Goal: Ask a question

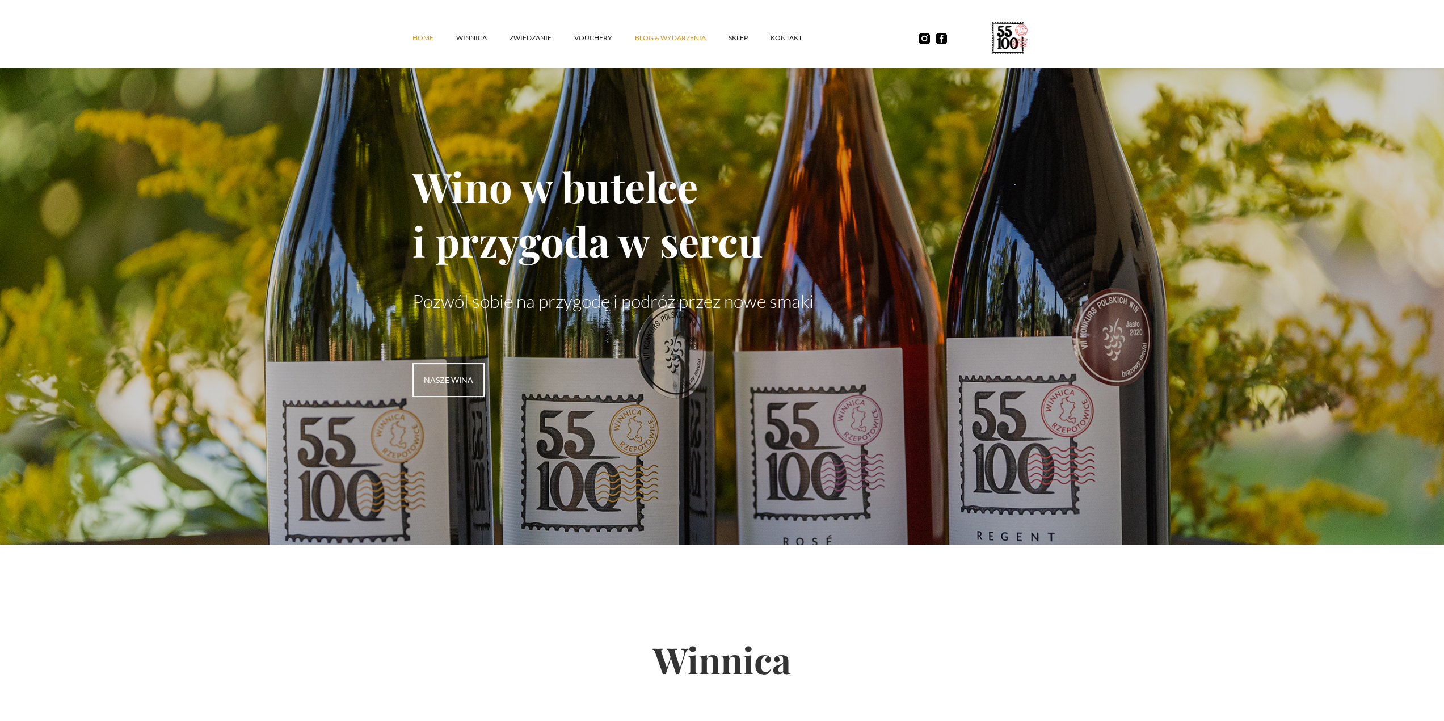
click at [644, 39] on link "Blog & Wydarzenia" at bounding box center [682, 38] width 94 height 34
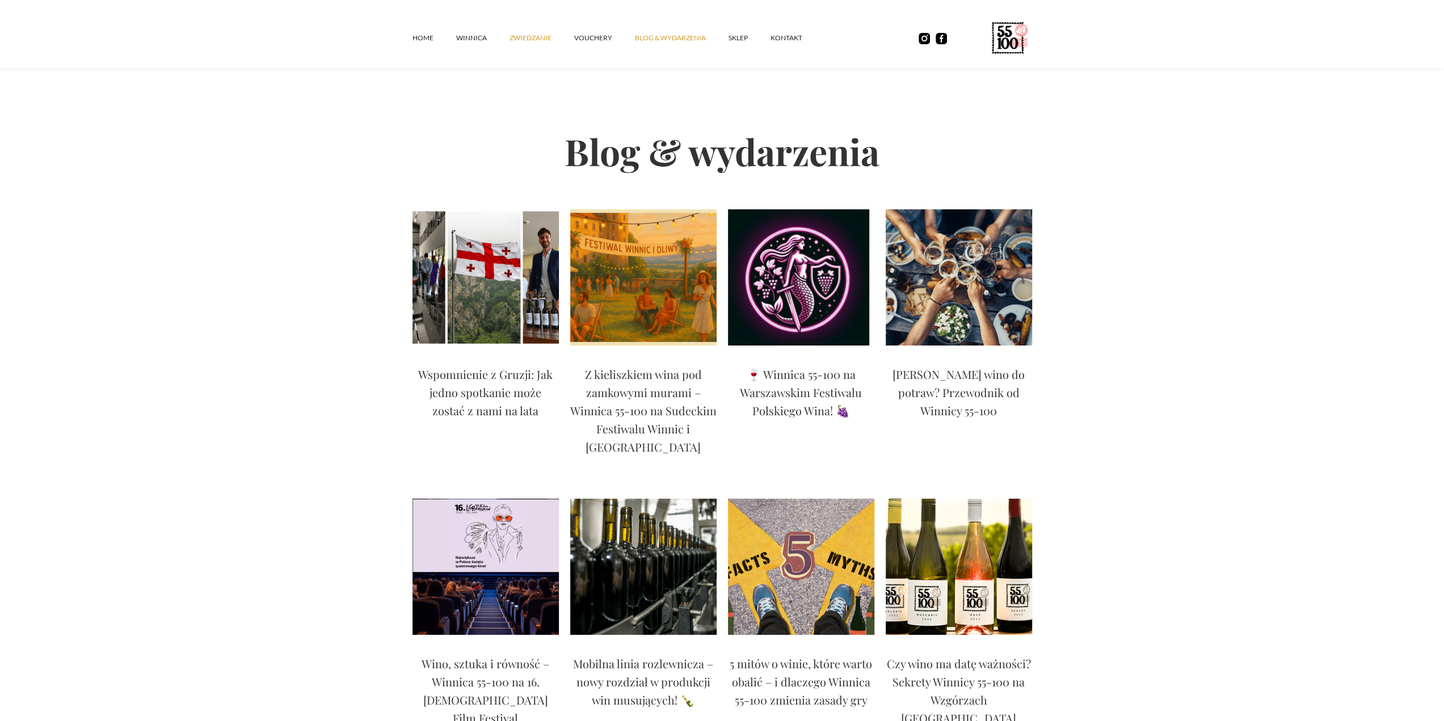
click at [541, 39] on link "ZWIEDZANIE" at bounding box center [541, 38] width 65 height 34
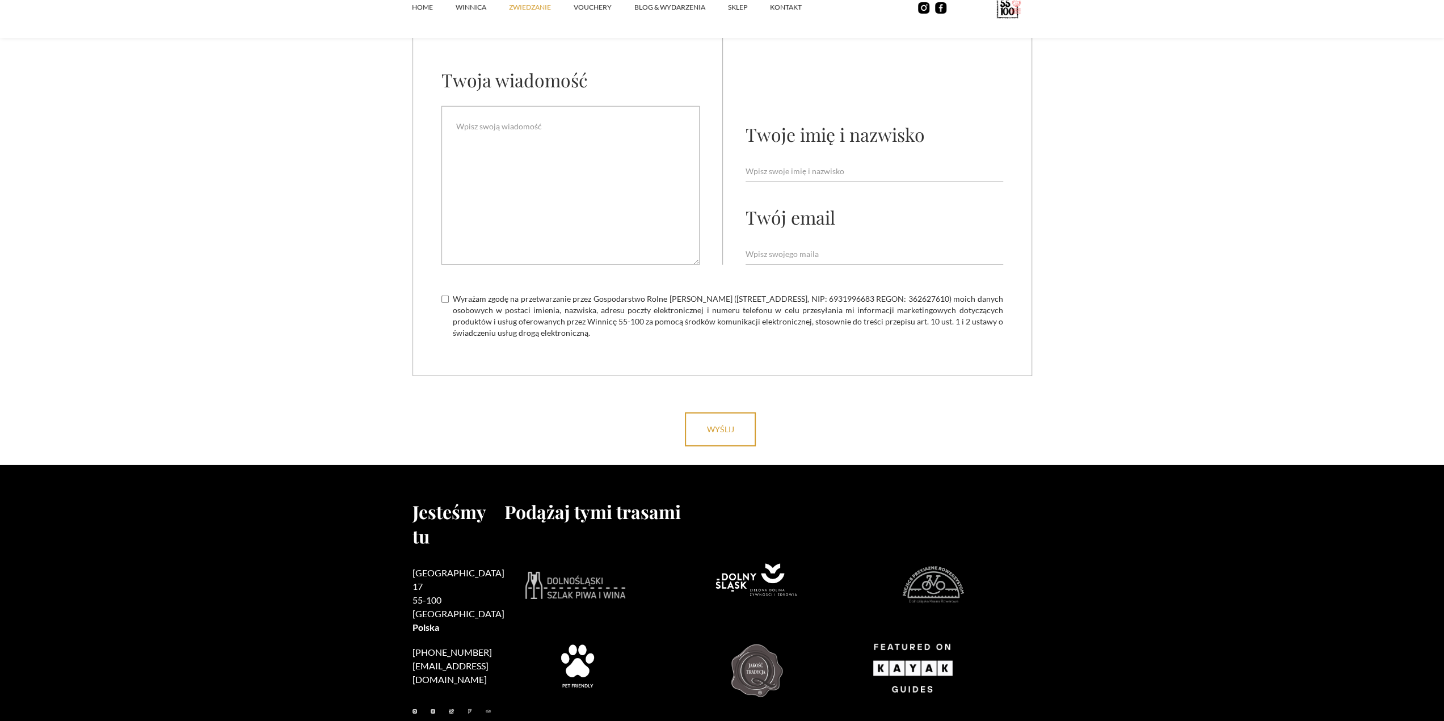
scroll to position [3348, 0]
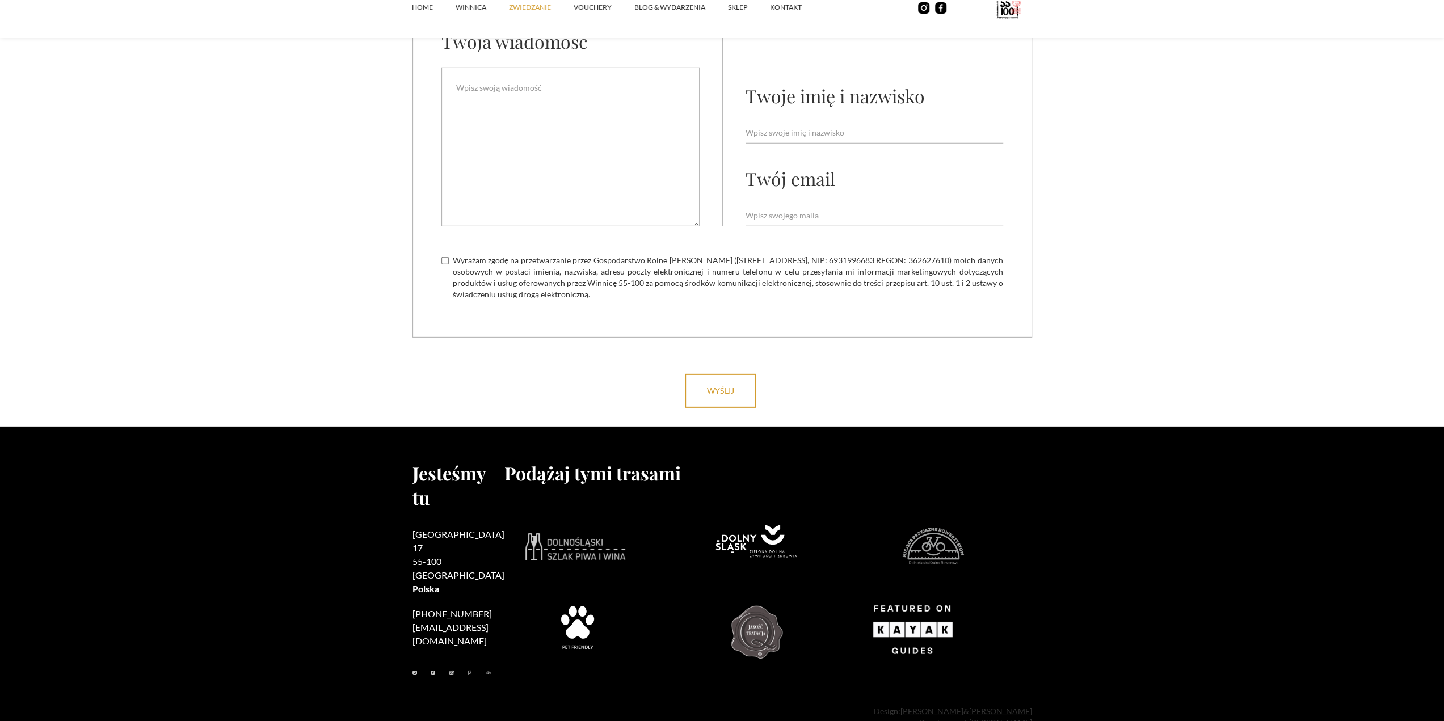
click at [528, 255] on span "Wyrażam zgodę na przetwarzanie przez Gospodarstwo Rolne [PERSON_NAME] ([STREET_…" at bounding box center [728, 277] width 550 height 45
click at [449, 257] on input "Wyrażam zgodę na przetwarzanie przez Gospodarstwo Rolne [PERSON_NAME] ([STREET_…" at bounding box center [444, 260] width 7 height 7
checkbox input "true"
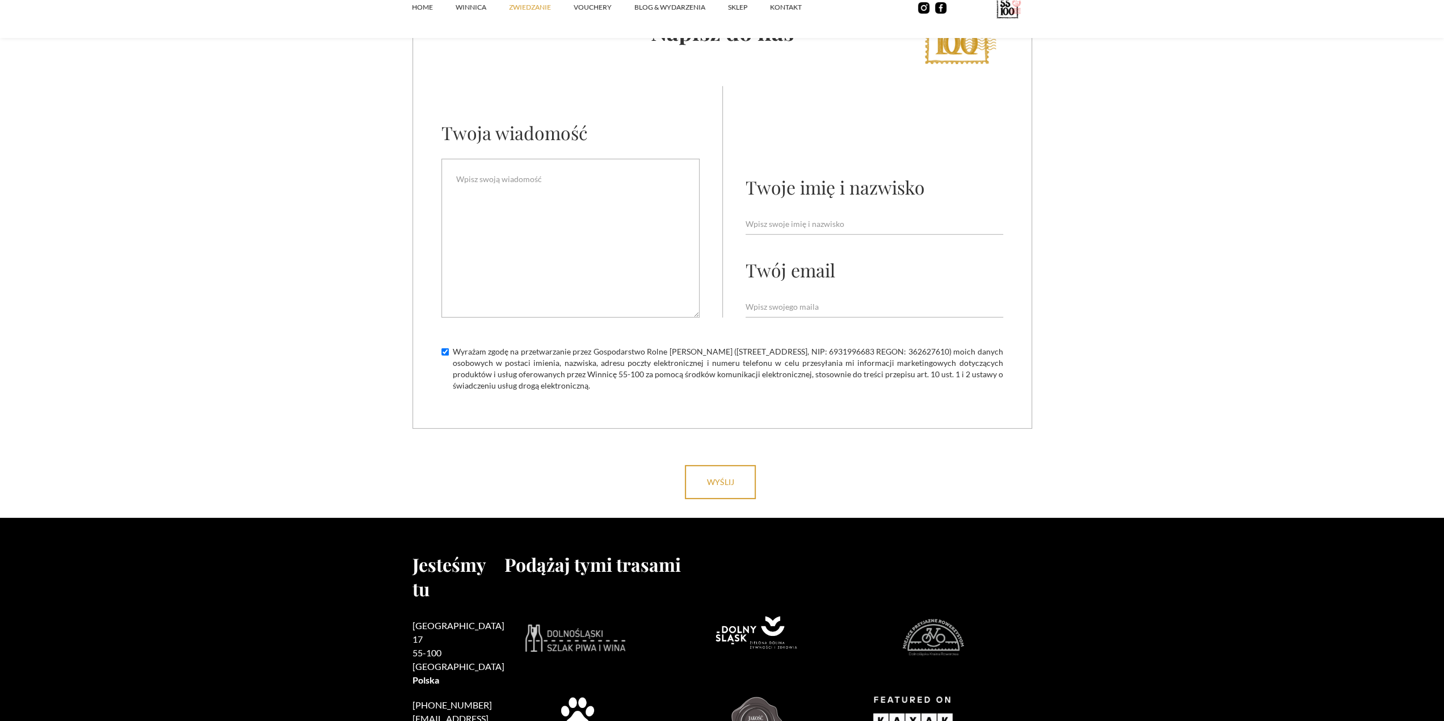
scroll to position [3178, 0]
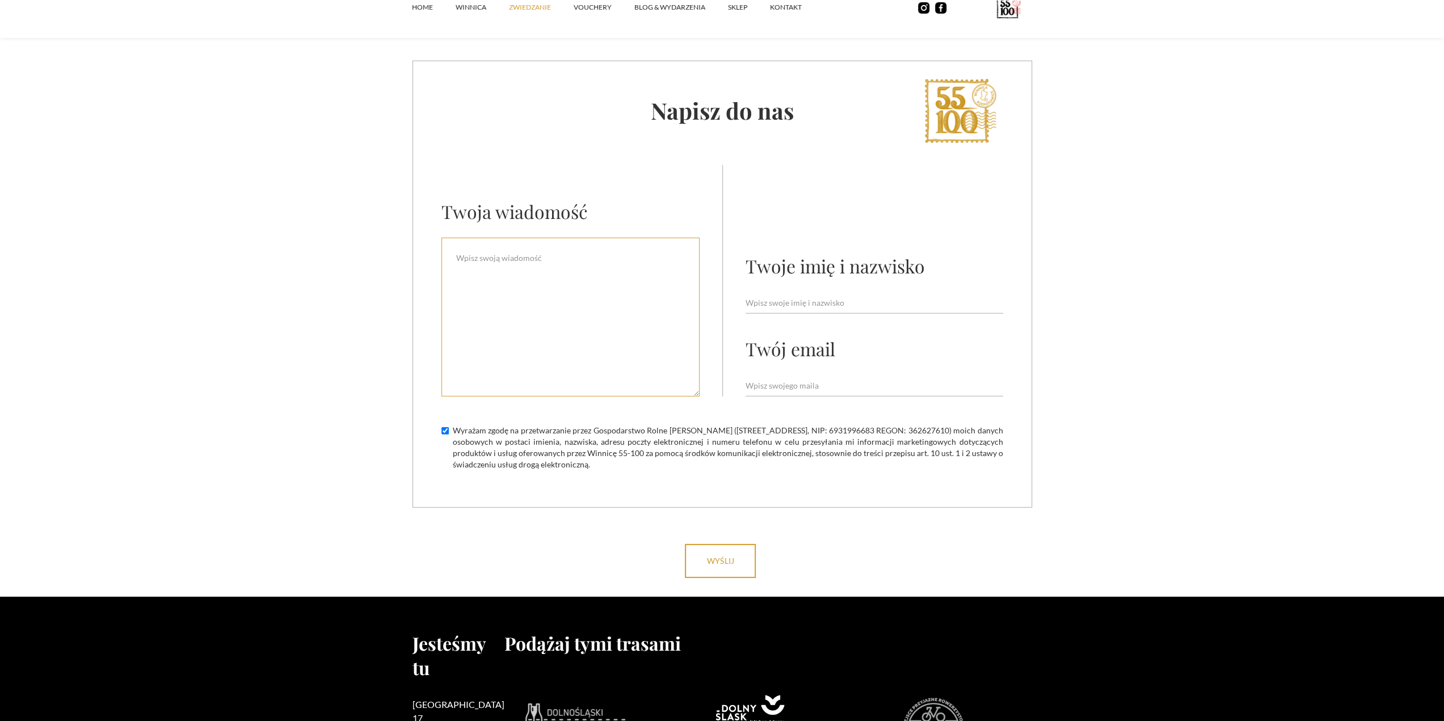
click at [536, 320] on textarea "Email Form" at bounding box center [570, 317] width 258 height 159
click at [608, 245] on textarea "Dzień dobry," at bounding box center [570, 317] width 258 height 159
drag, startPoint x: 559, startPoint y: 248, endPoint x: 498, endPoint y: 240, distance: 61.9
click at [498, 240] on textarea "Dzień dobry," at bounding box center [570, 317] width 258 height 159
type textarea "Dzień dobry,"
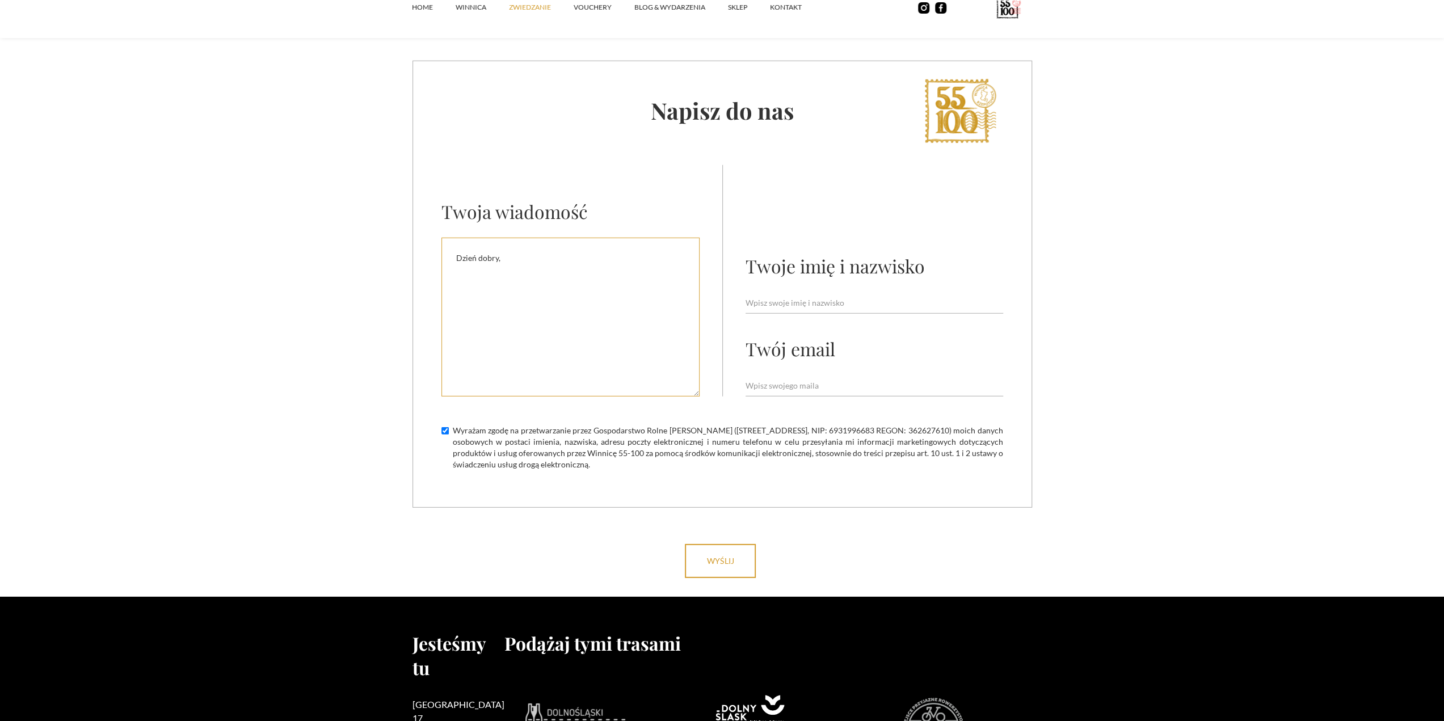
click at [547, 256] on textarea "Dzień dobry," at bounding box center [570, 317] width 258 height 159
click at [876, 292] on input "Email Form" at bounding box center [874, 303] width 258 height 22
type input "Mateusz Krawczak"
type input "mateuszkrawczak19@gmail.com"
click at [532, 239] on textarea "Dzień dobry," at bounding box center [570, 317] width 258 height 159
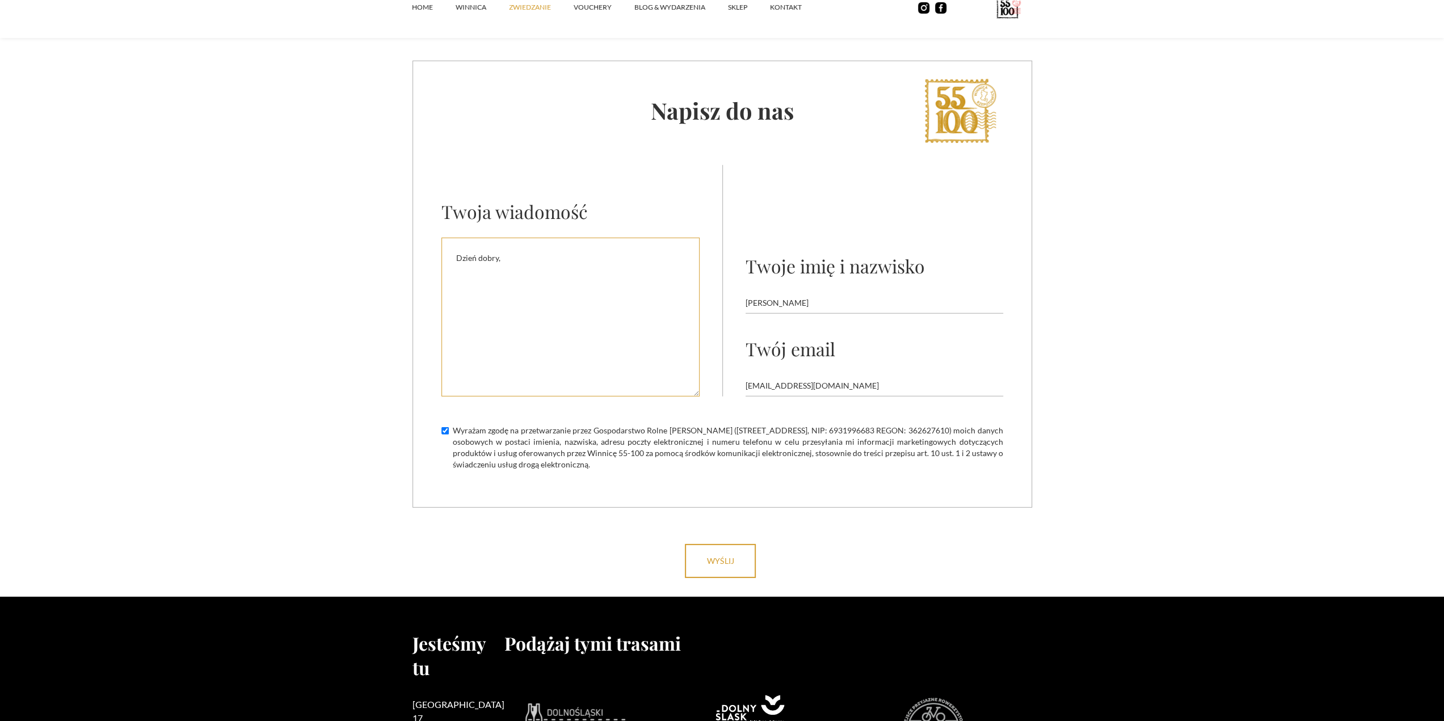
drag, startPoint x: 507, startPoint y: 235, endPoint x: 498, endPoint y: 238, distance: 9.5
click at [498, 238] on textarea "Dzień dobry," at bounding box center [570, 317] width 258 height 159
click at [489, 262] on textarea "Dzień dobry, Mam pytanie odnośnie dwóch pierwszych weekendów września czy jest …" at bounding box center [570, 317] width 258 height 159
click at [587, 260] on textarea "Dzień dobry, Mam pytanie odnośnie dwóch pierwszych weekendów września czy jest …" at bounding box center [570, 317] width 258 height 159
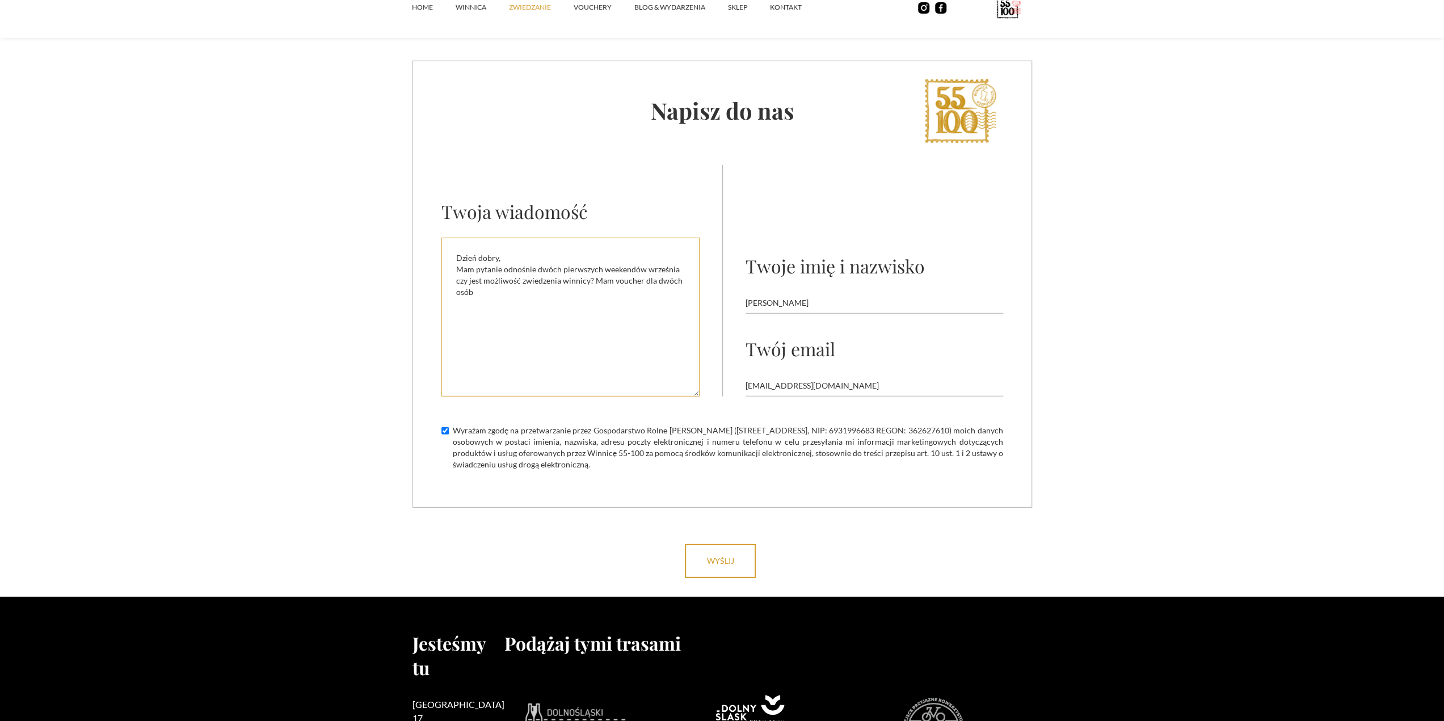
drag, startPoint x: 216, startPoint y: 263, endPoint x: 543, endPoint y: 257, distance: 327.4
click at [543, 257] on textarea "Dzień dobry, Mam pytanie odnośnie dwóch pierwszych weekendów września czy jest …" at bounding box center [570, 317] width 258 height 159
click at [585, 260] on textarea "Dzień dobry, Mam pytanie odnośnie dwóch pierwszych weekendów września czy jest …" at bounding box center [570, 317] width 258 height 159
click at [529, 279] on textarea "Dzień dobry, Mam pytanie odnośnie dwóch pierwszych weekendów września czy jest …" at bounding box center [570, 317] width 258 height 159
click at [589, 259] on textarea "Dzień dobry, Mam pytanie odnośnie dwóch pierwszych weekendów września czy jest …" at bounding box center [570, 317] width 258 height 159
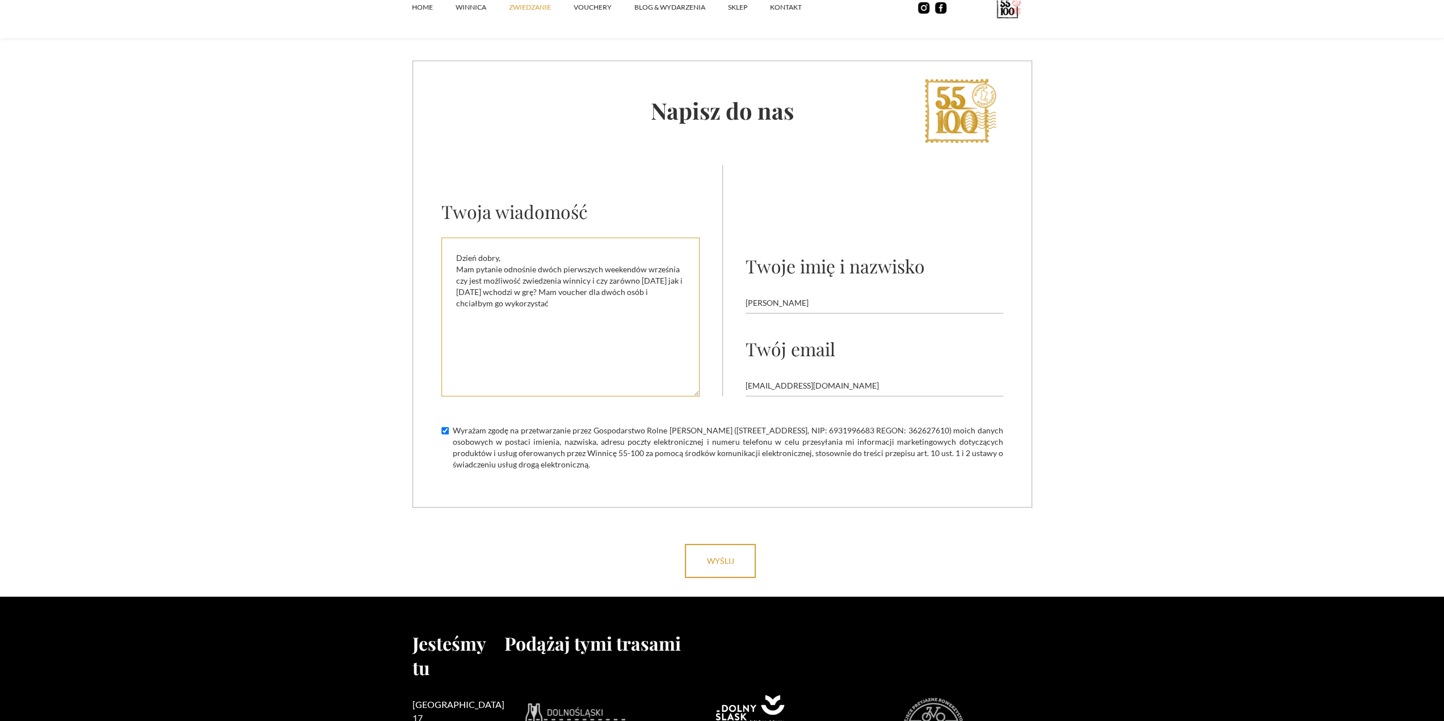
click at [551, 286] on textarea "Dzień dobry, Mam pytanie odnośnie dwóch pierwszych weekendów września czy jest …" at bounding box center [570, 317] width 258 height 159
drag, startPoint x: 563, startPoint y: 291, endPoint x: 296, endPoint y: 200, distance: 281.7
click at [296, 200] on section "Napisz do nas Twoja wiadomość Dzień dobry, Mam pytanie odnośnie dwóch pierwszyc…" at bounding box center [722, 284] width 1444 height 560
click at [619, 322] on textarea "Dzień dobry, Mam pytanie odnośnie dwóch pierwszych weekendów września czy jest …" at bounding box center [570, 317] width 258 height 159
click at [595, 289] on textarea "Dzień dobry, Mam pytanie odnośnie dwóch pierwszych weekendów września czy jest …" at bounding box center [570, 317] width 258 height 159
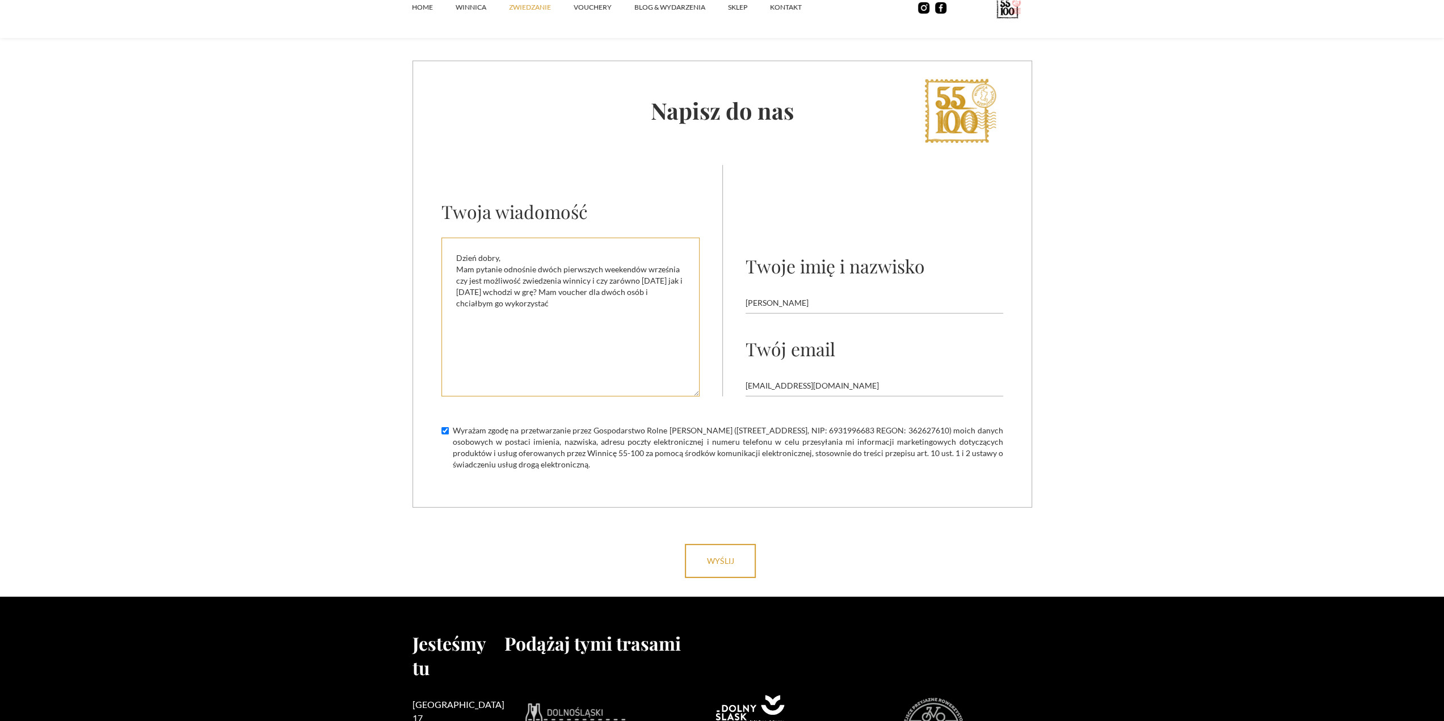
paste textarea "Chciałbym zapytać o możliwość zwiedzenia winnicy w jeden z dwóch pierwszych wee…"
drag, startPoint x: 457, startPoint y: 232, endPoint x: 457, endPoint y: 224, distance: 7.9
click at [457, 238] on textarea "Dzień dobry, Chciałbym zapytać o możliwość zwiedzenia winnicy w jeden z dwóch p…" at bounding box center [570, 317] width 258 height 159
drag, startPoint x: 596, startPoint y: 271, endPoint x: 663, endPoint y: 271, distance: 66.4
click at [663, 271] on textarea "Dzień dobry, Chciałbym zapytać o możliwość zwiedzenia winnicy w jeden z dwóch p…" at bounding box center [570, 317] width 258 height 159
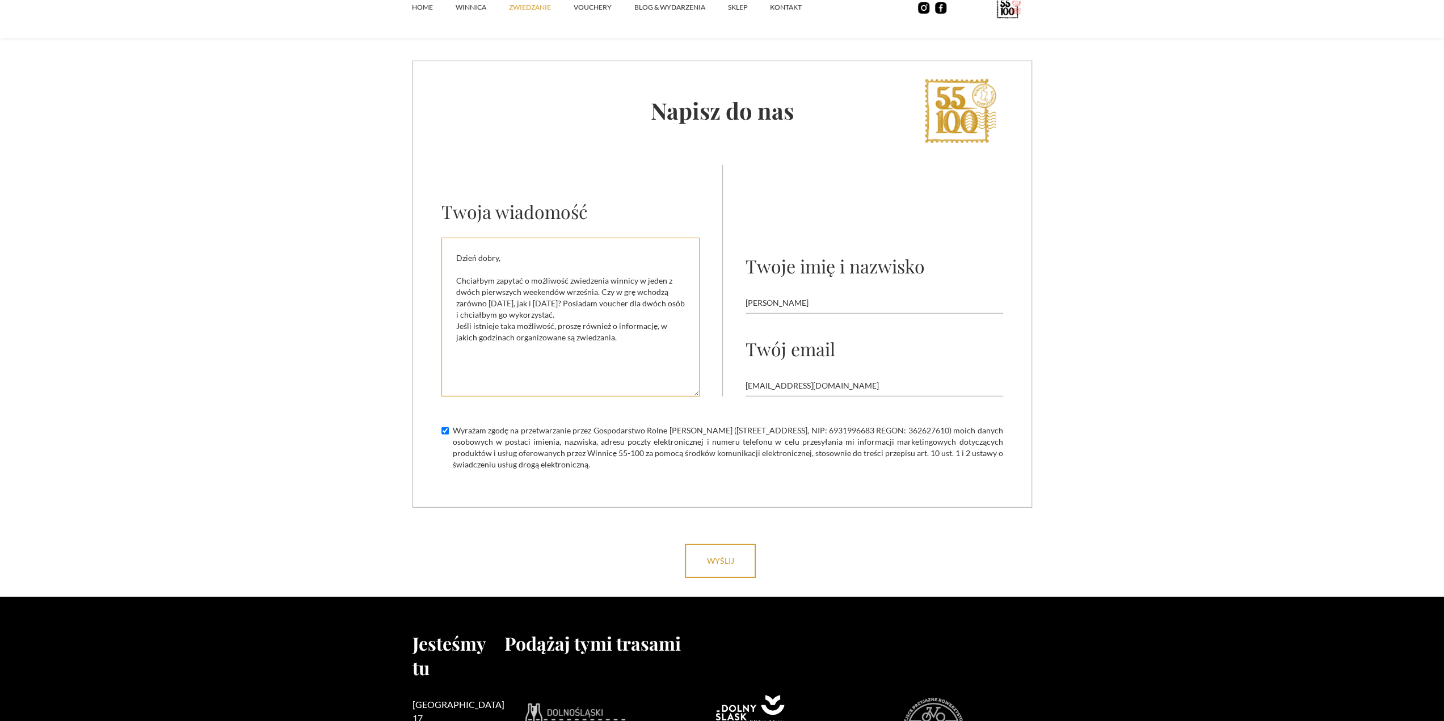
click at [618, 270] on textarea "Dzień dobry, Chciałbym zapytać o możliwość zwiedzenia winnicy w jeden z dwóch p…" at bounding box center [570, 317] width 258 height 159
drag, startPoint x: 614, startPoint y: 271, endPoint x: 627, endPoint y: 272, distance: 13.7
click at [627, 272] on textarea "Dzień dobry, Chciałbym zapytać o możliwość zwiedzenia winnicy w jeden z dwóch p…" at bounding box center [570, 317] width 258 height 159
click at [597, 286] on textarea "Dzień dobry, Chciałbym zapytać o możliwość zwiedzenia winnicy w jeden z dwóch p…" at bounding box center [570, 317] width 258 height 159
drag, startPoint x: 456, startPoint y: 308, endPoint x: 570, endPoint y: 298, distance: 113.9
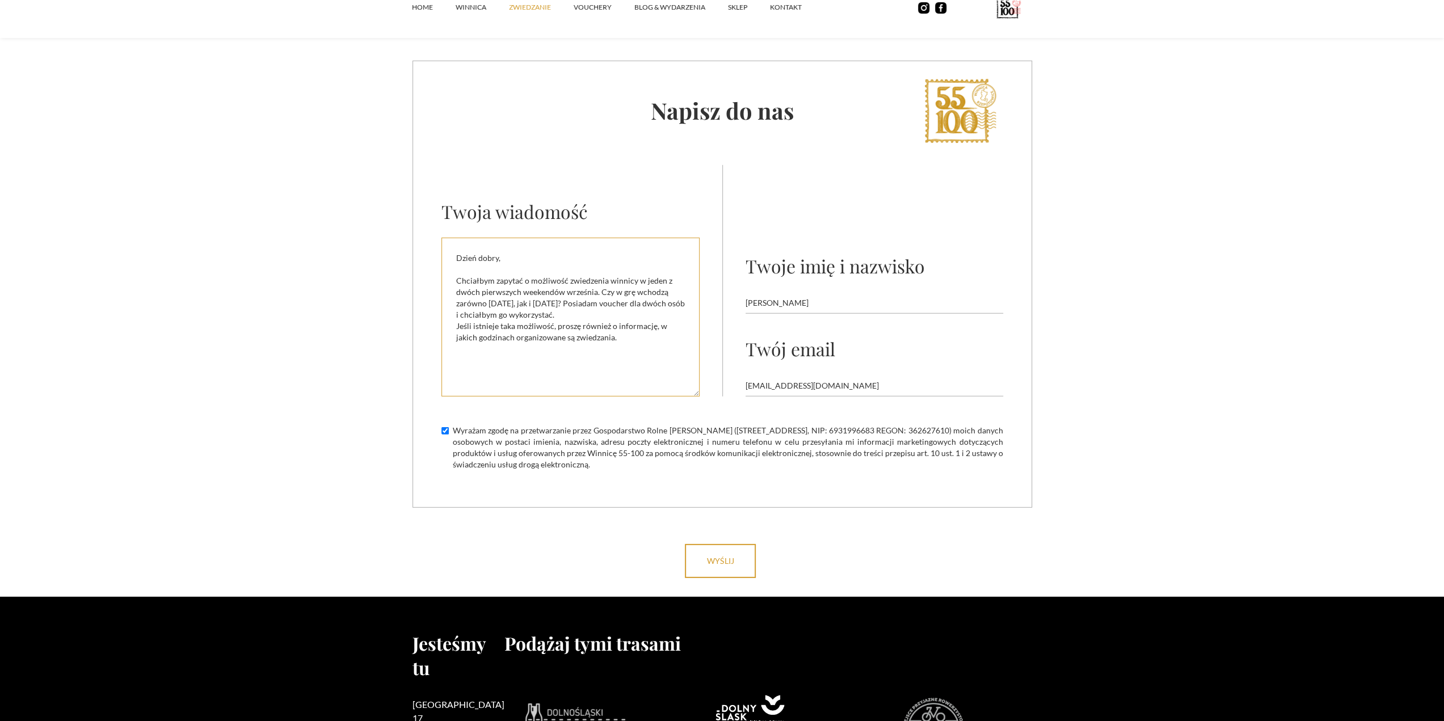
click at [570, 298] on textarea "Dzień dobry, Chciałbym zapytać o możliwość zwiedzenia winnicy w jeden z dwóch p…" at bounding box center [570, 317] width 258 height 159
click at [563, 322] on textarea "Dzień dobry, Chciałbym zapytać o możliwość zwiedzenia winnicy w jeden z dwóch p…" at bounding box center [570, 317] width 258 height 159
type textarea "Dzień dobry, Chciałbym zapytać o możliwość zwiedzenia winnicy w jeden z dwóch p…"
click at [744, 544] on input "wyślij" at bounding box center [720, 561] width 71 height 34
type input "Please wait..."
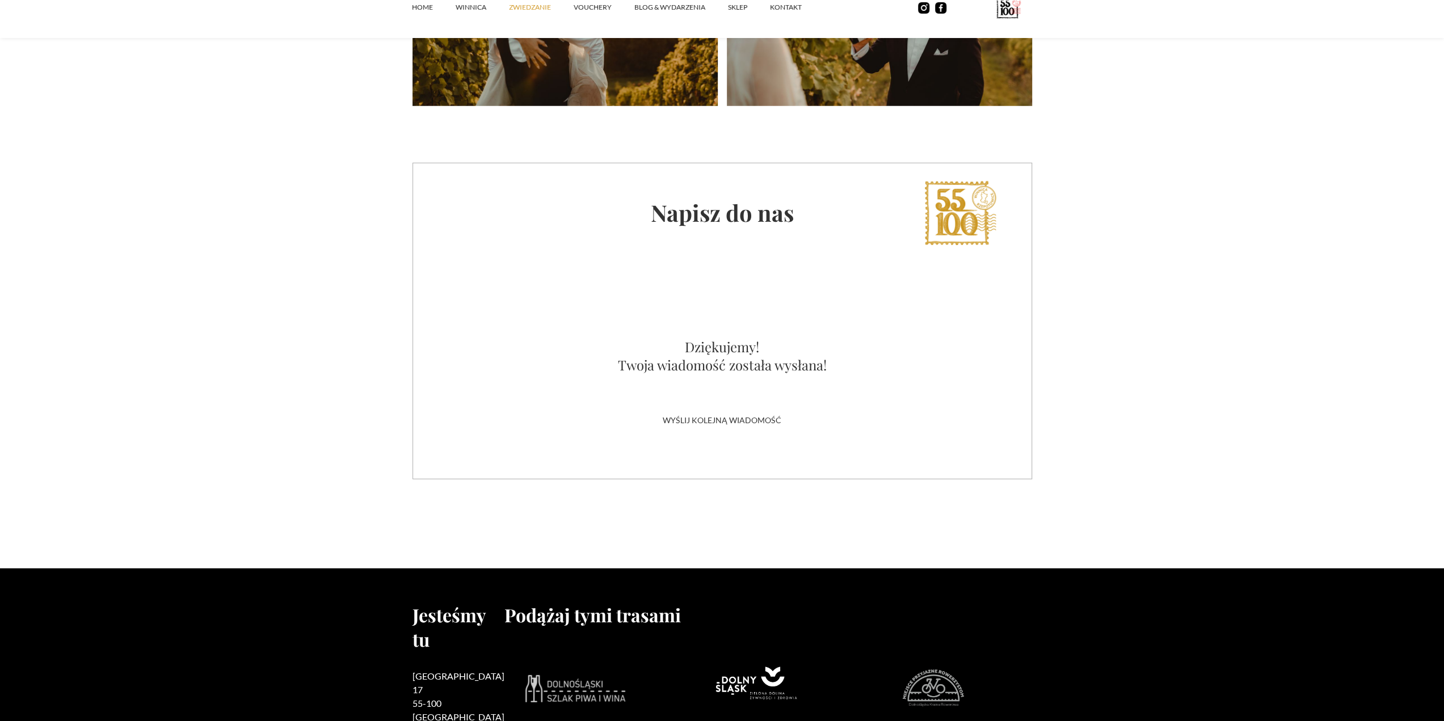
scroll to position [2894, 0]
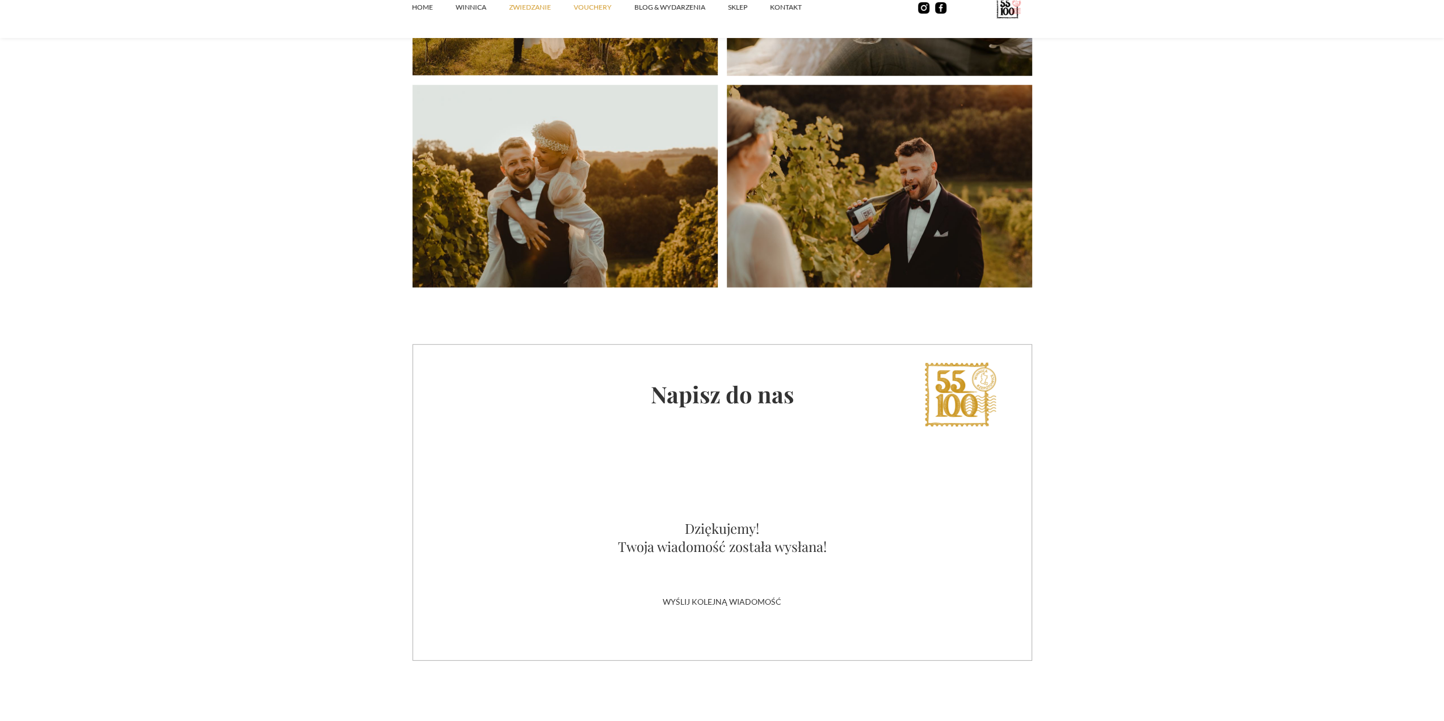
click at [576, 11] on link "vouchery" at bounding box center [604, 7] width 61 height 34
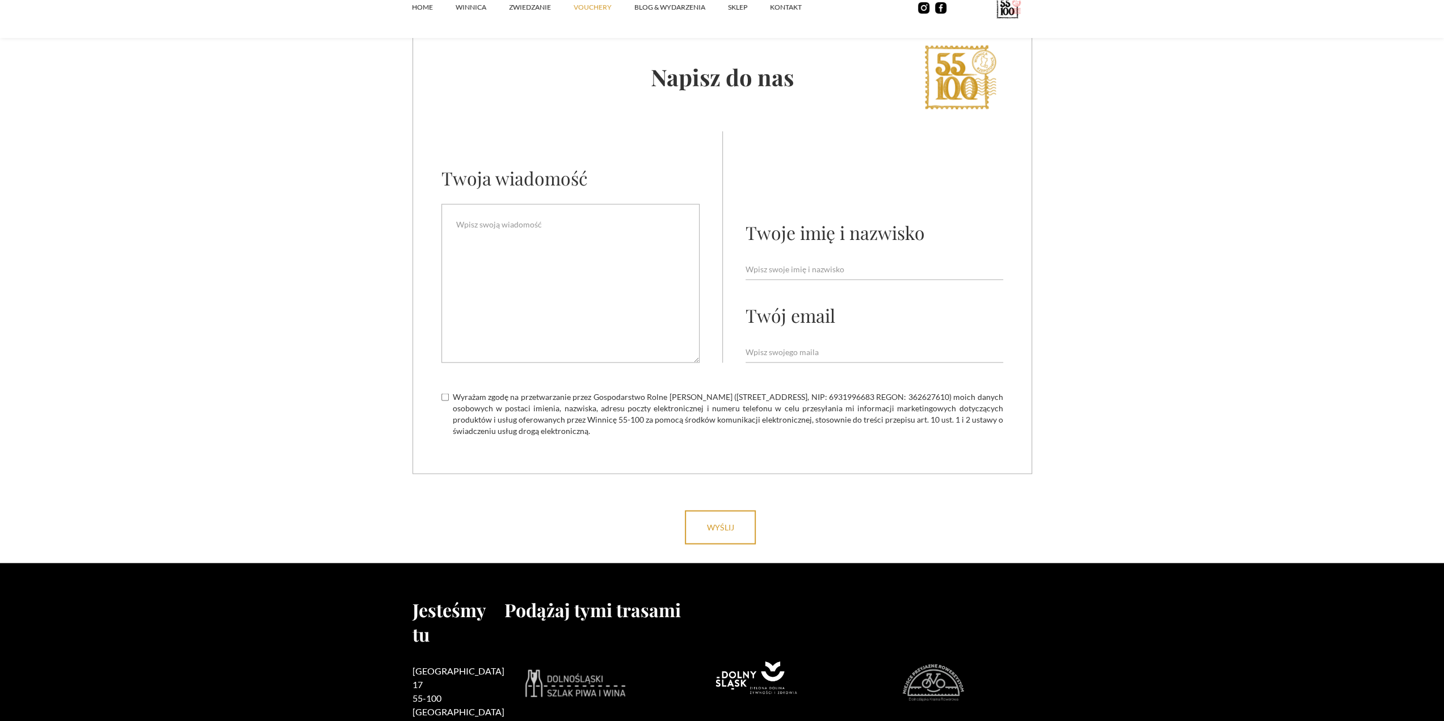
scroll to position [2253, 0]
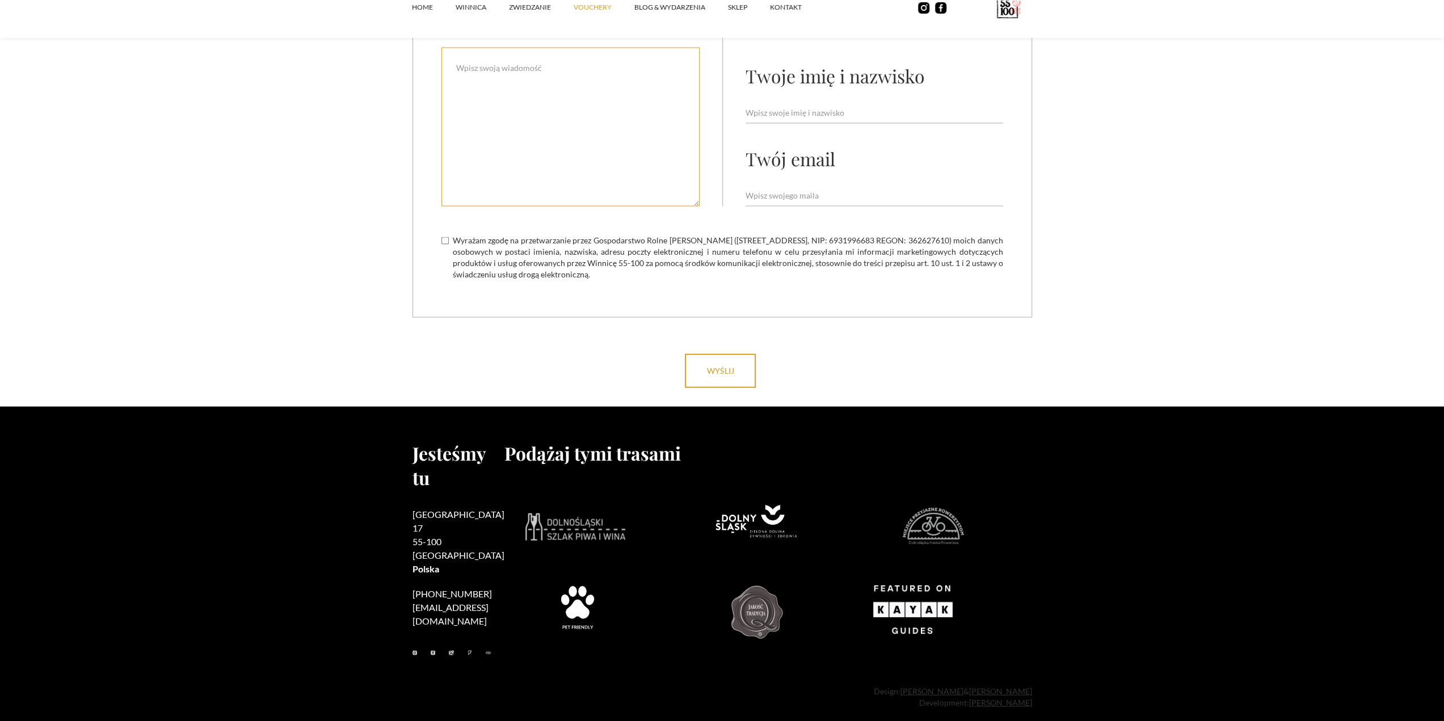
click at [533, 134] on textarea "Email Form" at bounding box center [570, 127] width 258 height 159
click at [593, 13] on link "vouchery" at bounding box center [604, 7] width 61 height 34
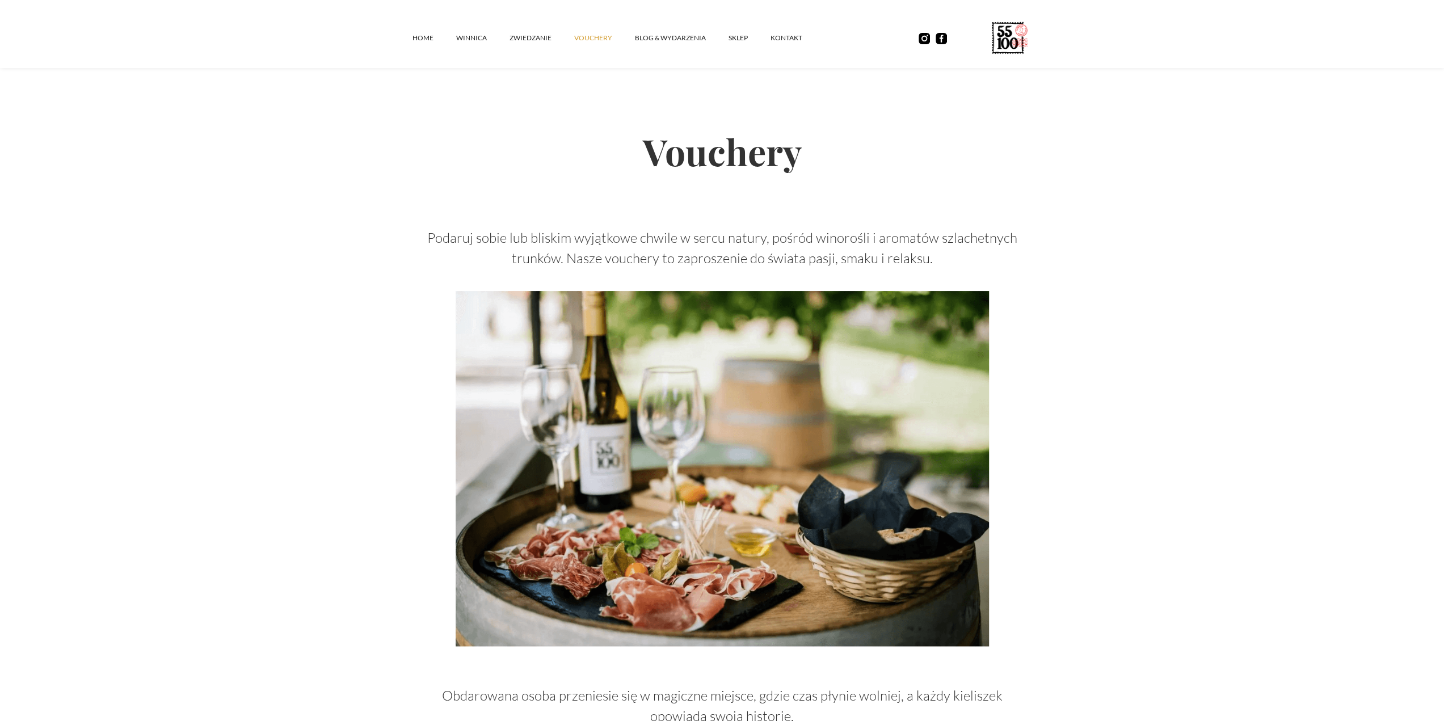
click at [686, 368] on img at bounding box center [722, 469] width 533 height 356
